Goal: Navigation & Orientation: Find specific page/section

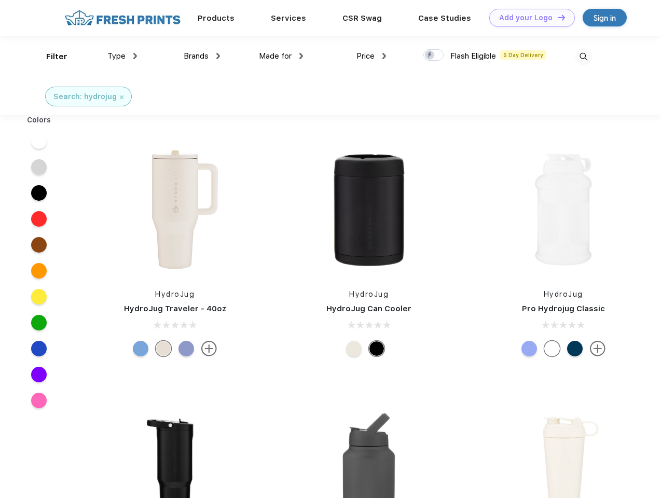
scroll to position [1, 0]
click at [528, 18] on link "Add your Logo Design Tool" at bounding box center [532, 18] width 86 height 18
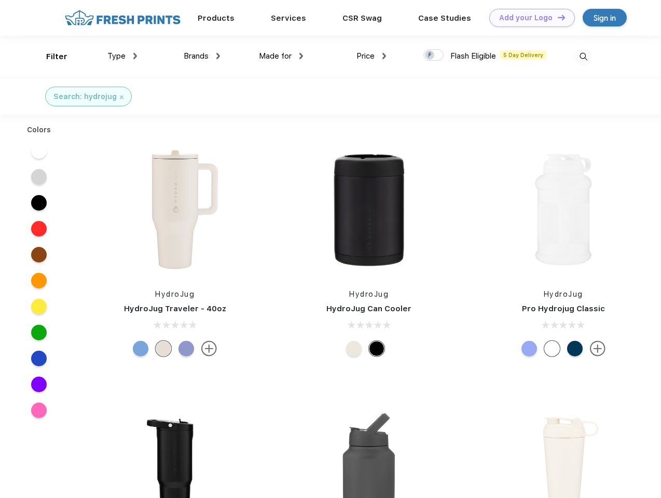
click at [0, 0] on div "Design Tool" at bounding box center [0, 0] width 0 height 0
click at [557, 17] on link "Add your Logo Design Tool" at bounding box center [532, 18] width 86 height 18
click at [50, 57] on div "Filter" at bounding box center [56, 57] width 21 height 12
click at [122, 56] on span "Type" at bounding box center [116, 55] width 18 height 9
click at [202, 56] on span "Brands" at bounding box center [196, 55] width 25 height 9
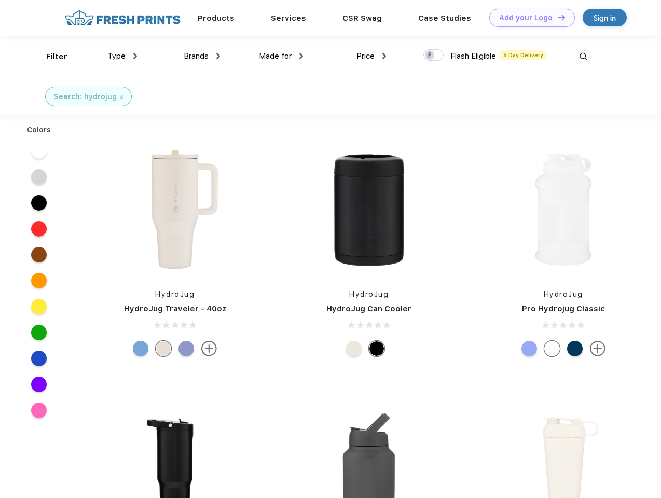
click at [281, 56] on span "Made for" at bounding box center [275, 55] width 33 height 9
click at [372, 56] on span "Price" at bounding box center [366, 55] width 18 height 9
click at [434, 56] on div at bounding box center [433, 54] width 20 height 11
click at [430, 56] on input "checkbox" at bounding box center [426, 52] width 7 height 7
click at [583, 57] on img at bounding box center [583, 56] width 17 height 17
